Goal: Transaction & Acquisition: Purchase product/service

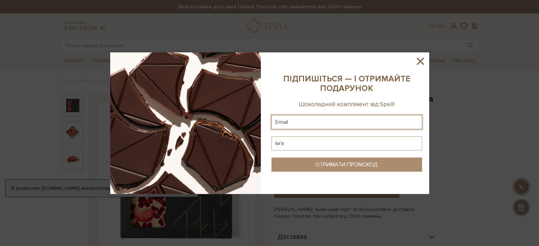
click at [322, 124] on input "text" at bounding box center [346, 122] width 151 height 14
type input "daryakravtchuk@gmail.com"
click at [305, 143] on input "text" at bounding box center [346, 143] width 151 height 14
type input "Дарія"
click at [315, 169] on button "ОТРИМАТИ ПРОМОКОД" at bounding box center [346, 165] width 151 height 14
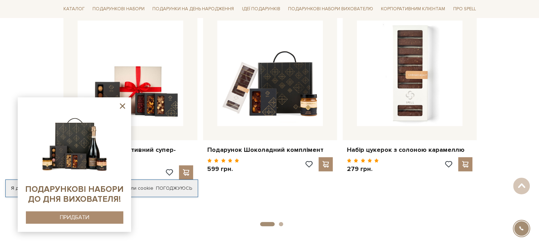
scroll to position [398, 0]
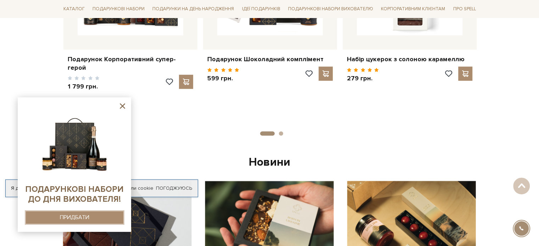
click at [86, 217] on div "ПРИДБАТИ" at bounding box center [74, 217] width 29 height 7
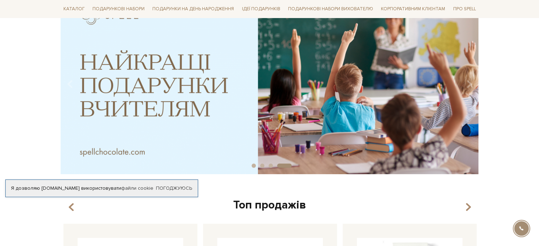
scroll to position [91, 0]
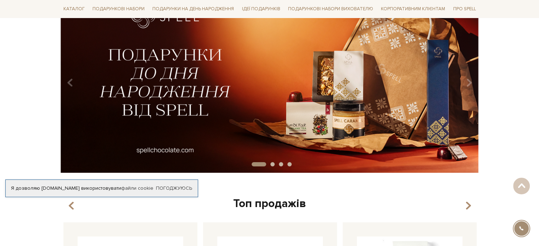
click at [206, 101] on img at bounding box center [269, 80] width 418 height 185
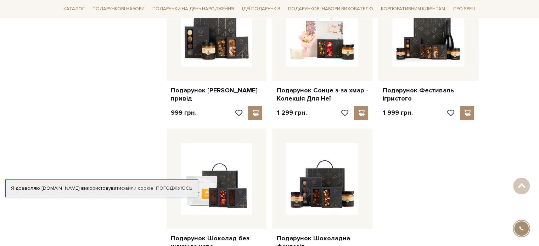
scroll to position [890, 0]
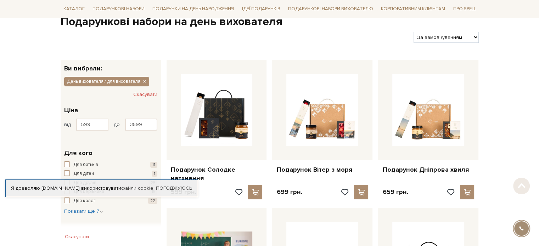
scroll to position [77, 0]
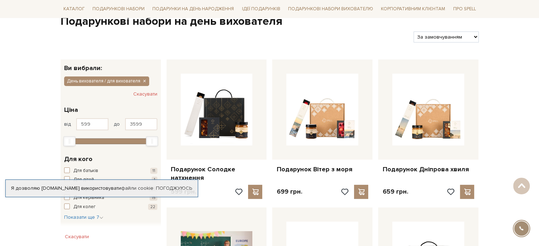
click at [430, 36] on select "За замовчуванням За Ціною (зростання) За Ціною (зменшення) Новинки За популярні…" at bounding box center [446, 37] width 65 height 11
select select "https://spellchocolate.com/our-productions/podarunkovi-box/den-vihovatelja-dlja…"
click at [414, 32] on select "За замовчуванням За Ціною (зростання) За Ціною (зменшення) Новинки За популярні…" at bounding box center [446, 37] width 65 height 11
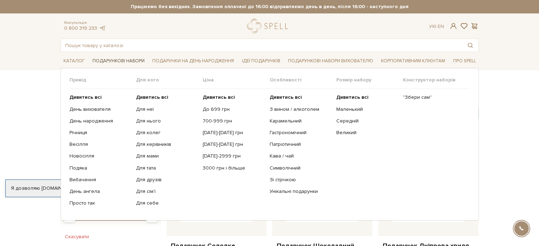
click at [133, 62] on link "Подарункові набори" at bounding box center [119, 61] width 58 height 11
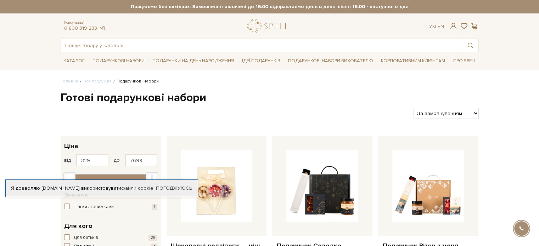
click at [425, 112] on select "За замовчуванням За Ціною (зростання) За Ціною (зменшення) Новинки За популярні…" at bounding box center [446, 113] width 65 height 11
select select "[URL][DOMAIN_NAME]"
click at [414, 108] on select "За замовчуванням За Ціною (зростання) За Ціною (зменшення) Новинки За популярні…" at bounding box center [446, 113] width 65 height 11
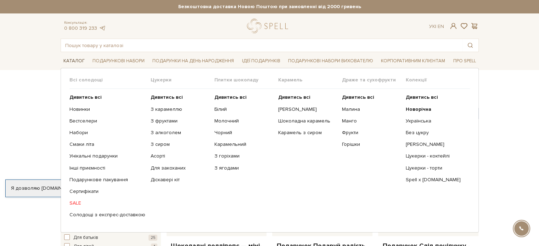
click at [76, 58] on link "Каталог" at bounding box center [74, 61] width 27 height 11
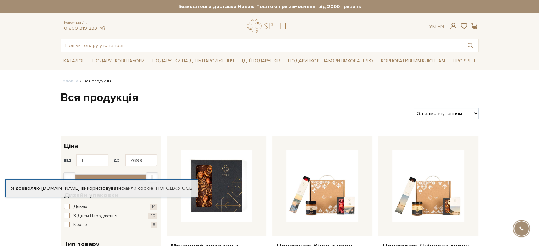
click at [435, 110] on select "За замовчуванням За Ціною (зростання) За Ціною (зменшення) Новинки За популярні…" at bounding box center [446, 113] width 65 height 11
select select "https://spellchocolate.com/our-productions/?sort=p.price&order=ASC"
click at [414, 108] on select "За замовчуванням За Ціною (зростання) За Ціною (зменшення) Новинки За популярні…" at bounding box center [446, 113] width 65 height 11
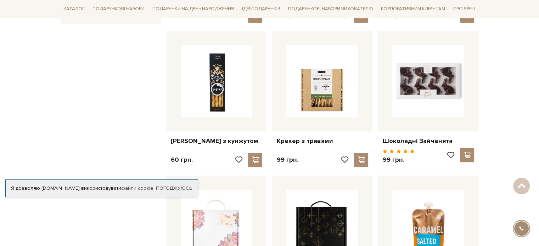
scroll to position [549, 0]
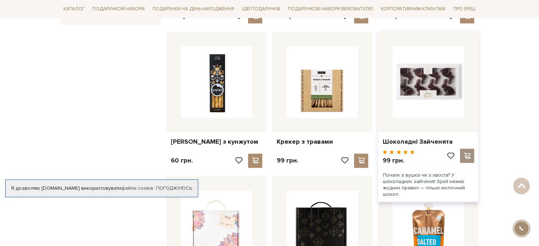
click at [464, 153] on span at bounding box center [467, 156] width 9 height 6
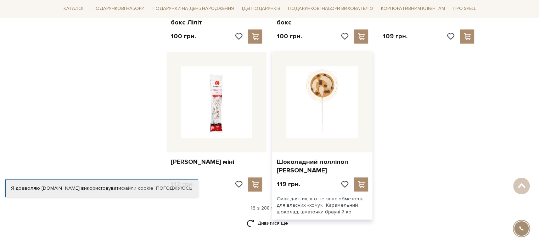
scroll to position [840, 0]
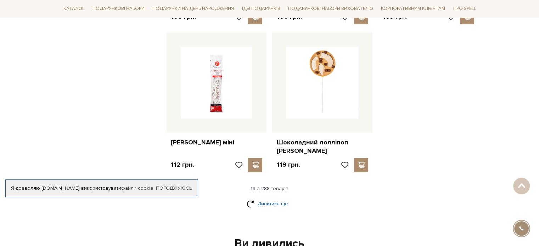
click at [285, 198] on link "Дивитися ще" at bounding box center [270, 204] width 46 height 12
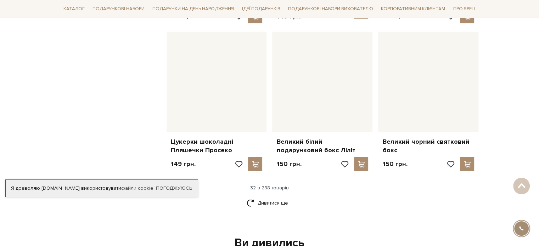
scroll to position [1596, 0]
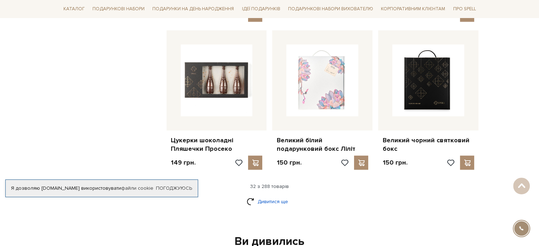
click at [261, 196] on link "Дивитися ще" at bounding box center [270, 202] width 46 height 12
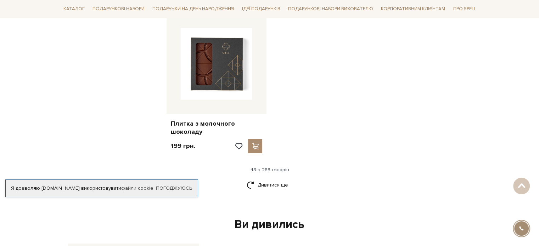
scroll to position [2523, 0]
